Goal: Information Seeking & Learning: Learn about a topic

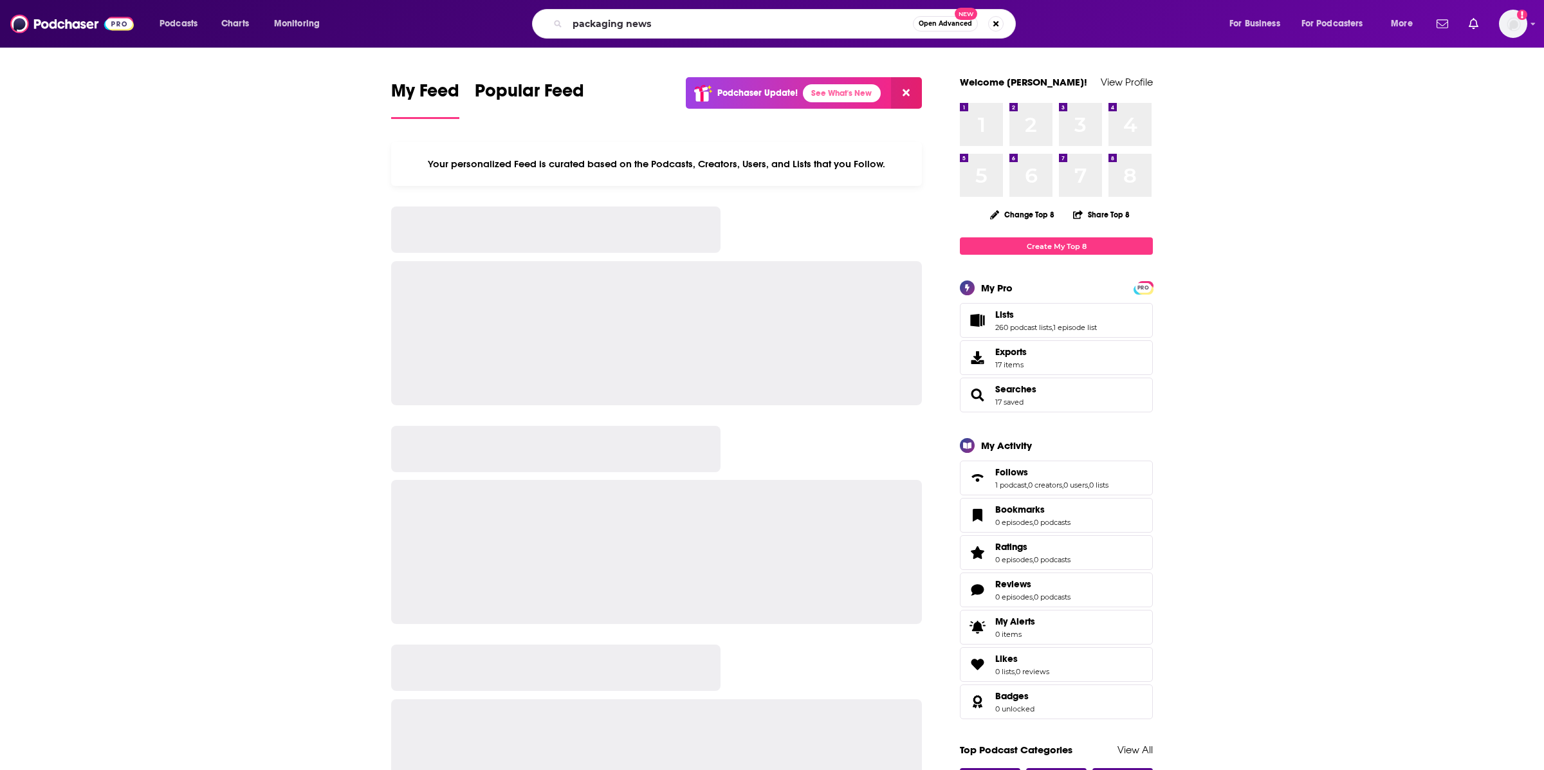
type input "packaging news"
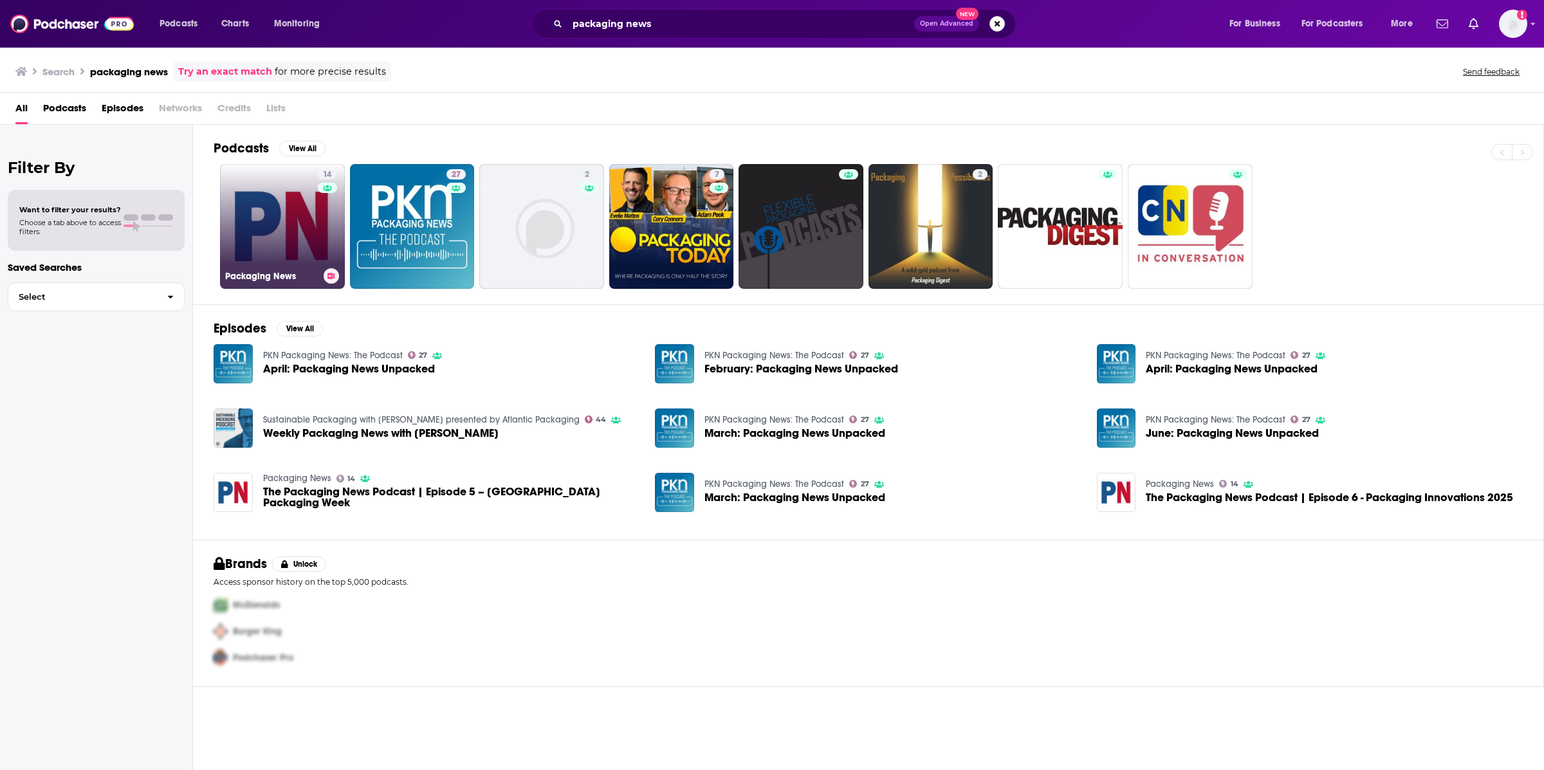
click at [277, 243] on link "14 Packaging News" at bounding box center [282, 226] width 125 height 125
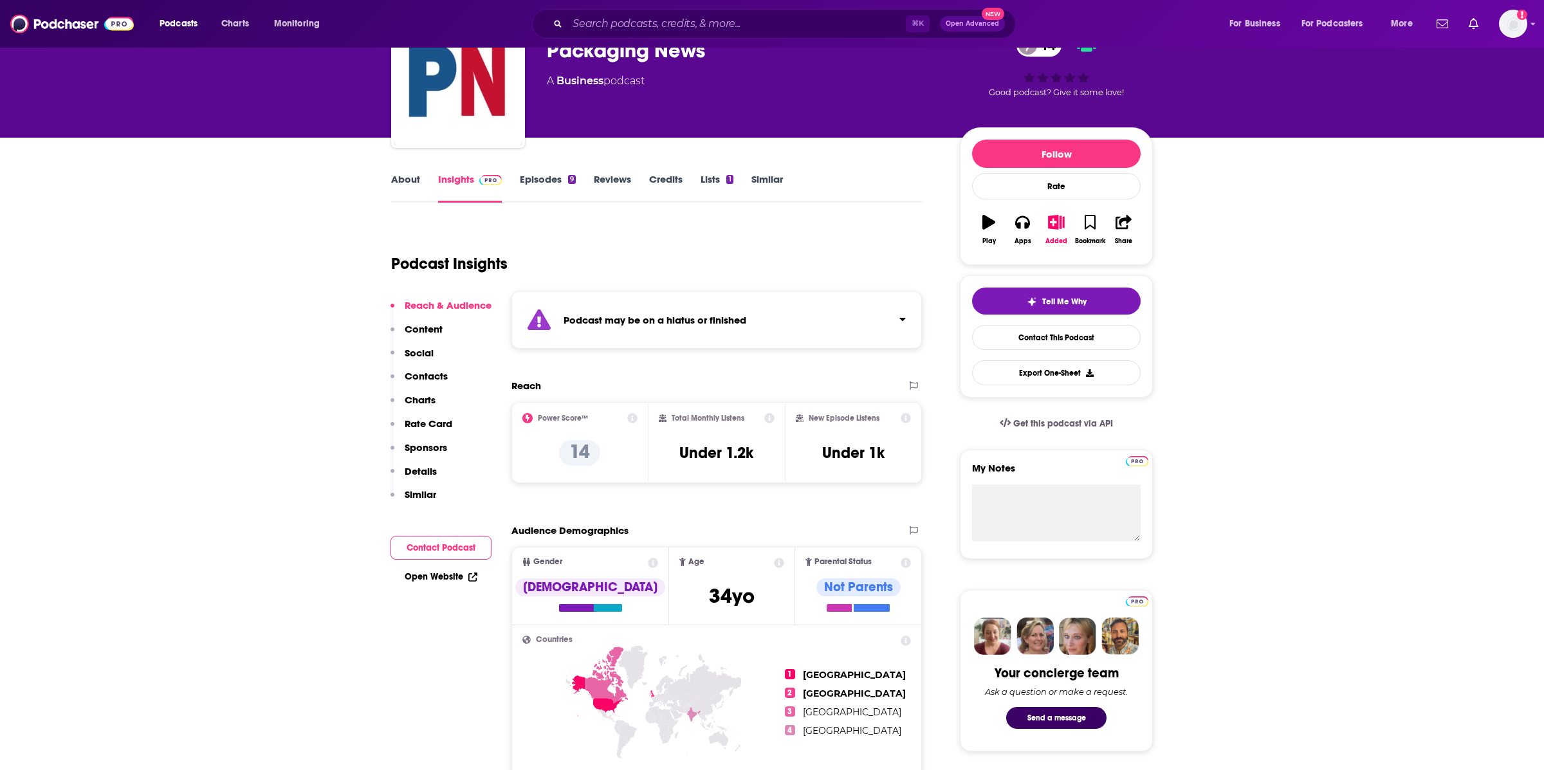
scroll to position [40, 0]
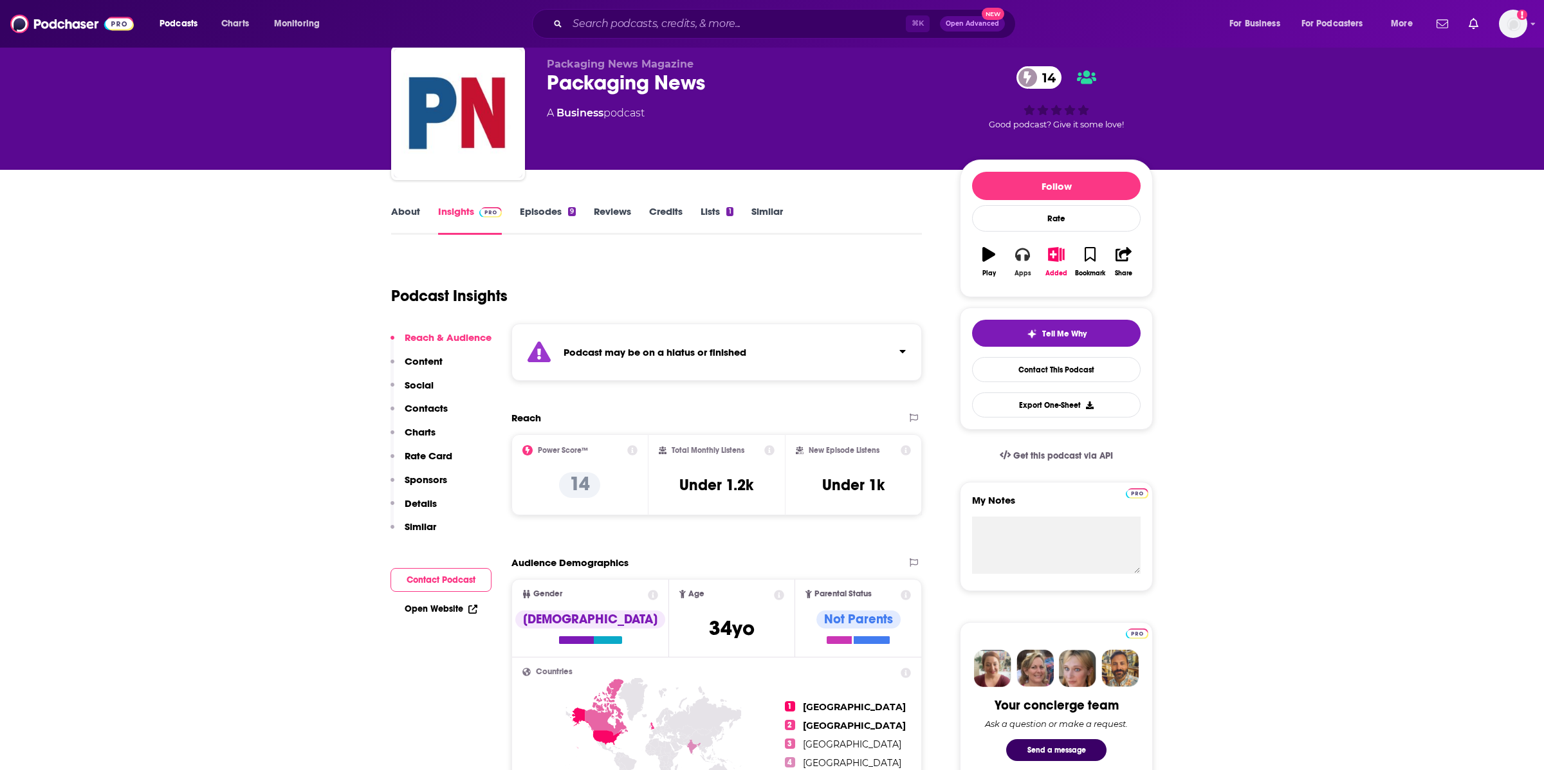
click at [1026, 256] on icon "button" at bounding box center [1022, 254] width 14 height 13
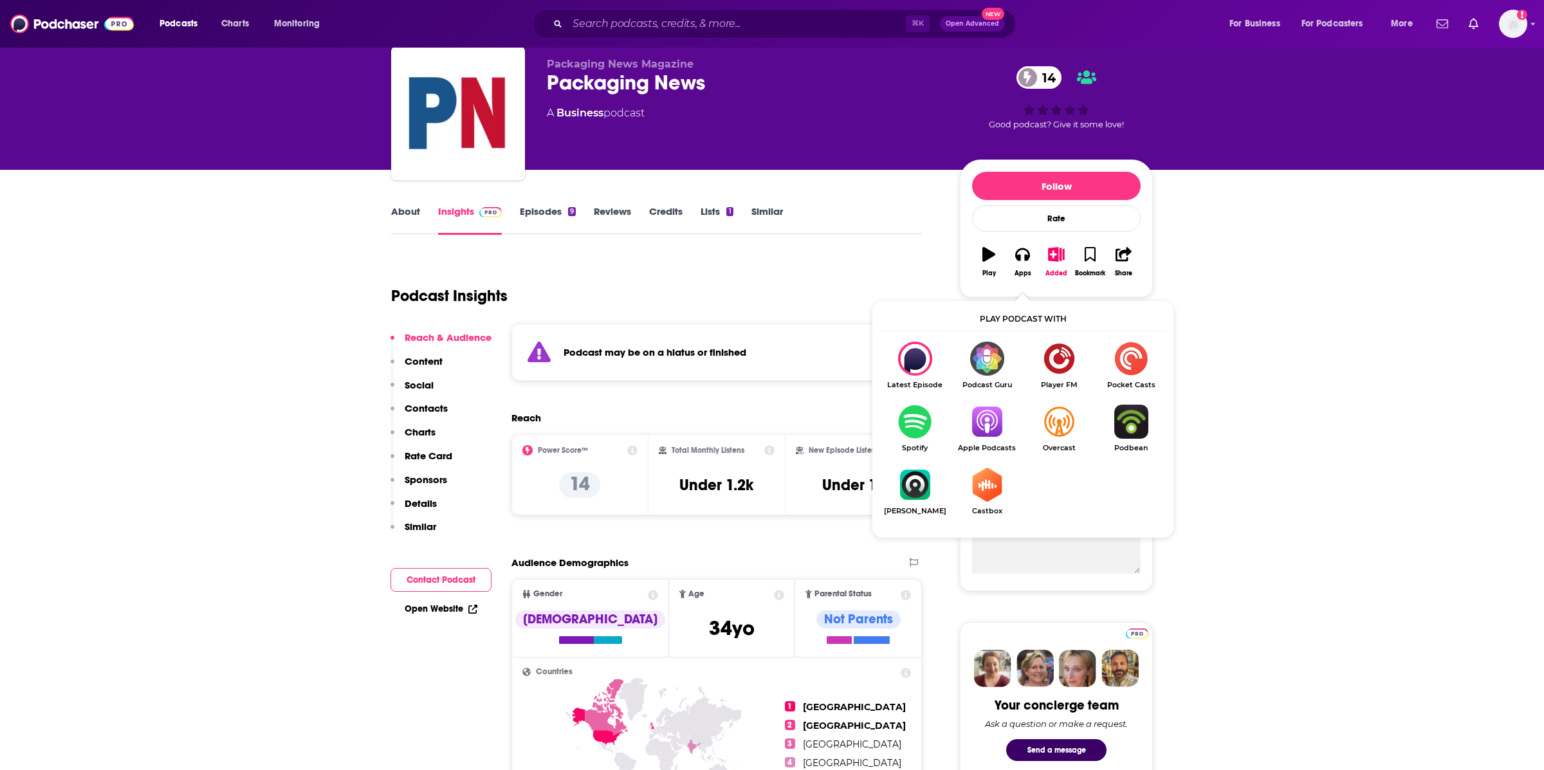
click at [983, 432] on img "Show Listen On dropdown" at bounding box center [987, 422] width 72 height 34
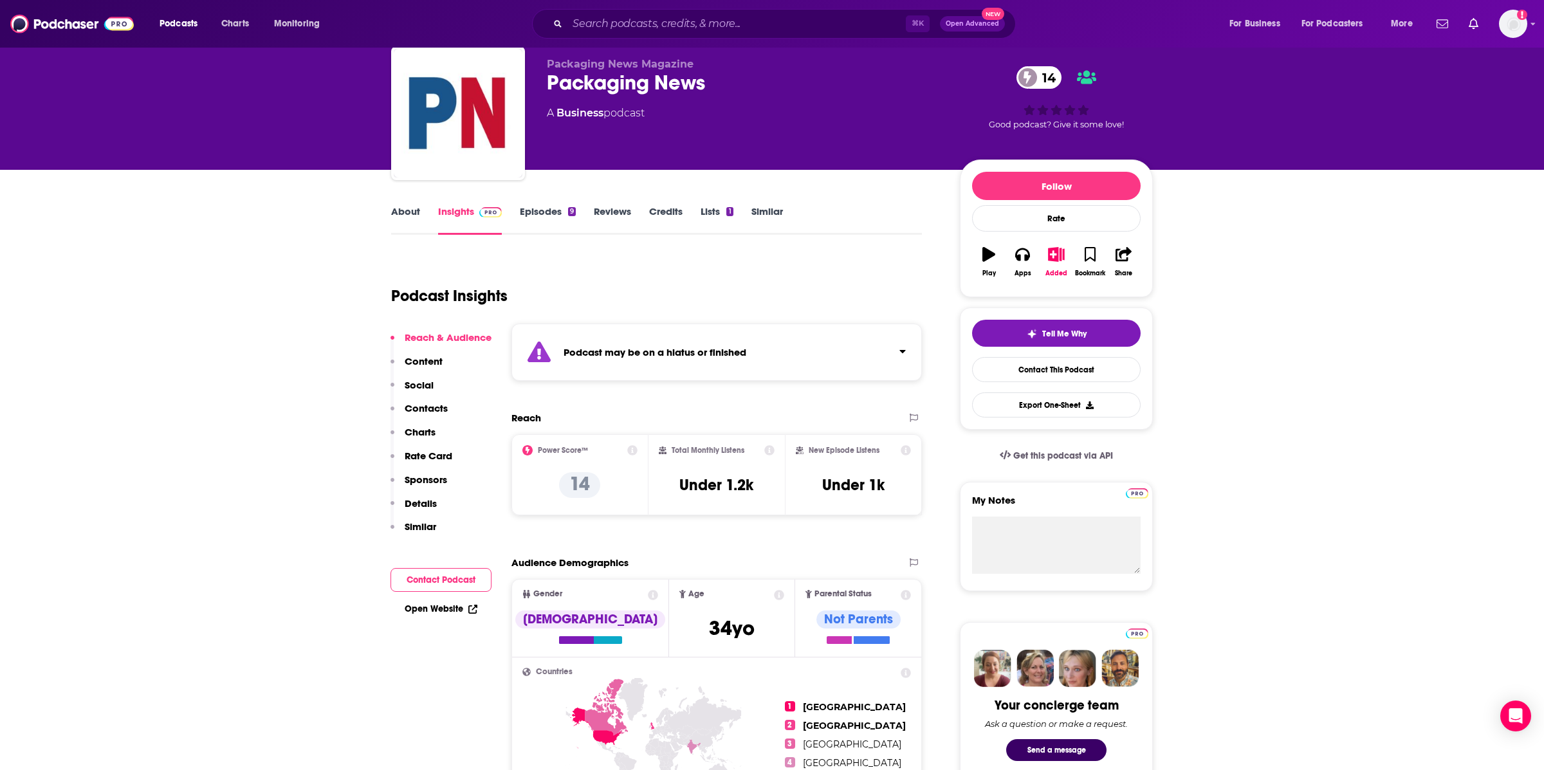
scroll to position [0, 0]
